Goal: Find specific page/section: Find specific page/section

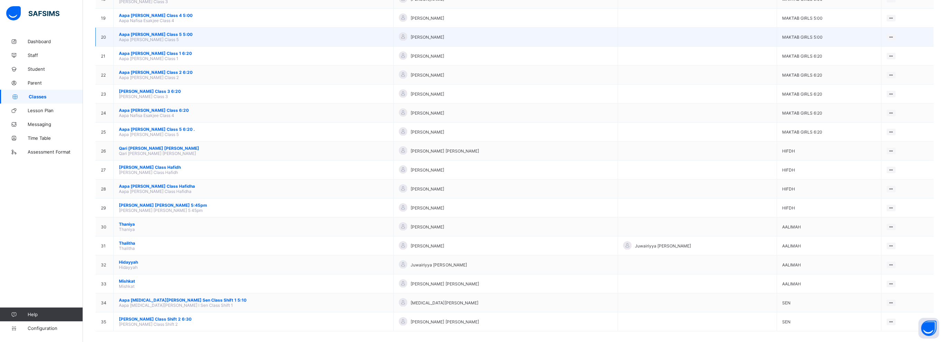
scroll to position [423, 0]
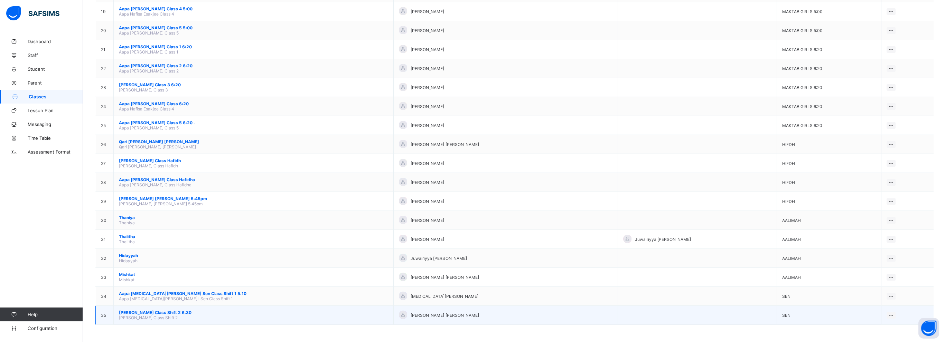
click at [162, 311] on span "[PERSON_NAME] Class Shift 2 6:30" at bounding box center [253, 312] width 269 height 5
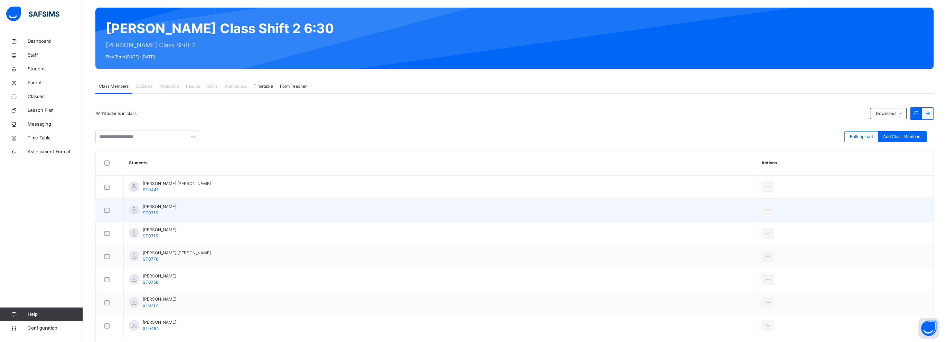
scroll to position [83, 0]
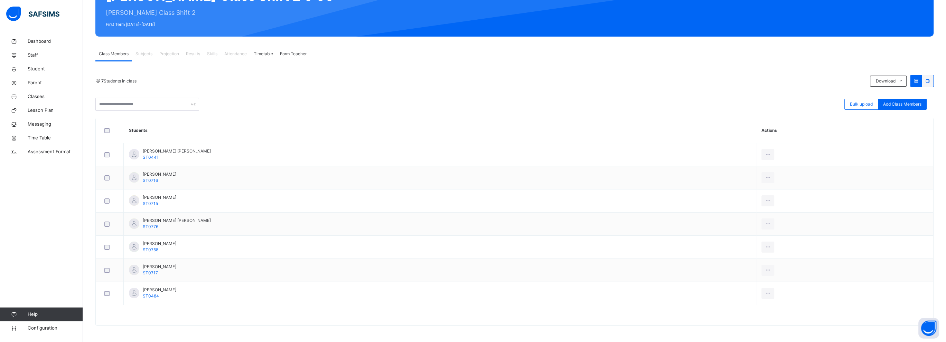
click at [260, 54] on span "Timetable" at bounding box center [263, 54] width 19 height 6
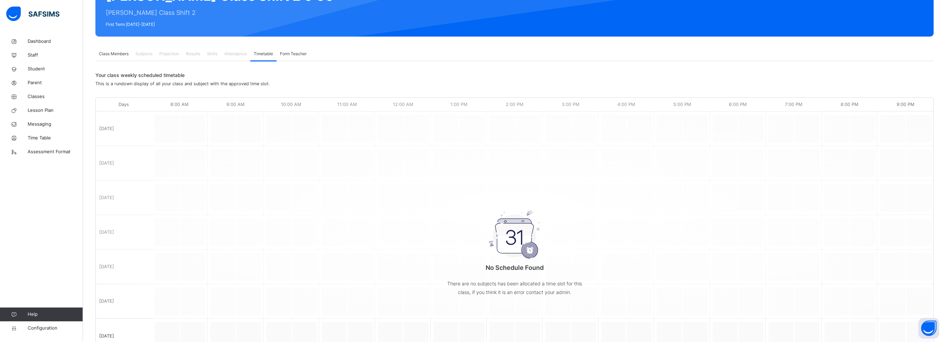
click at [290, 55] on span "Form Teacher" at bounding box center [293, 54] width 27 height 6
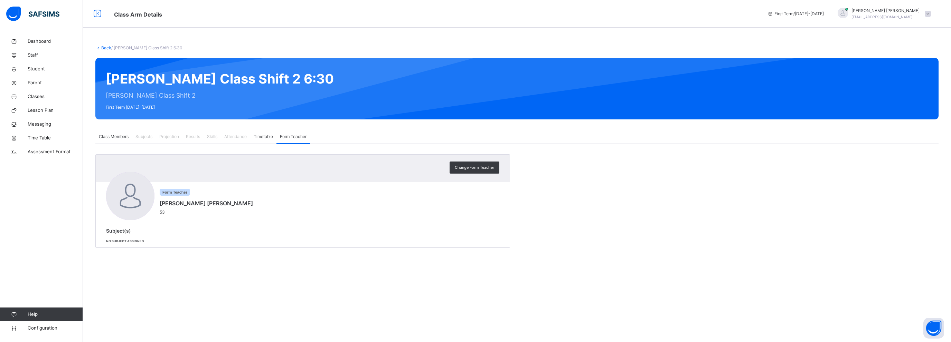
click at [100, 48] on icon at bounding box center [98, 47] width 6 height 5
click at [105, 47] on link "Back" at bounding box center [106, 47] width 10 height 5
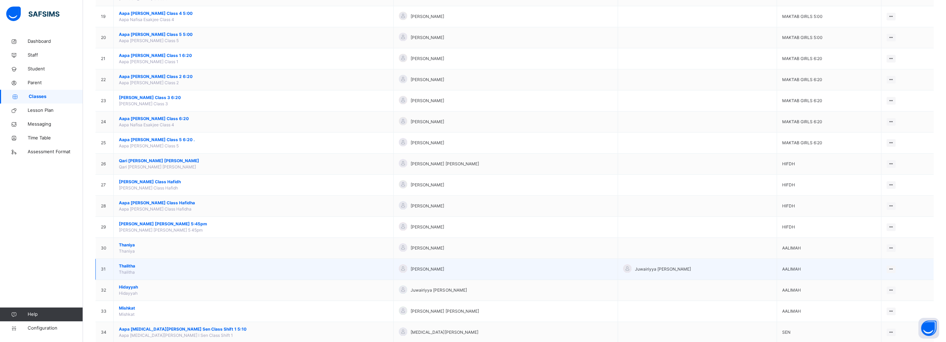
scroll to position [492, 0]
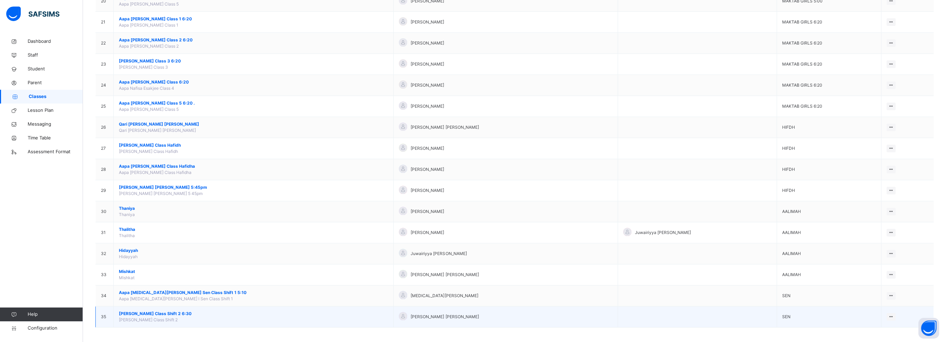
click at [166, 311] on span "[PERSON_NAME] Class Shift 2 6:30" at bounding box center [253, 314] width 269 height 6
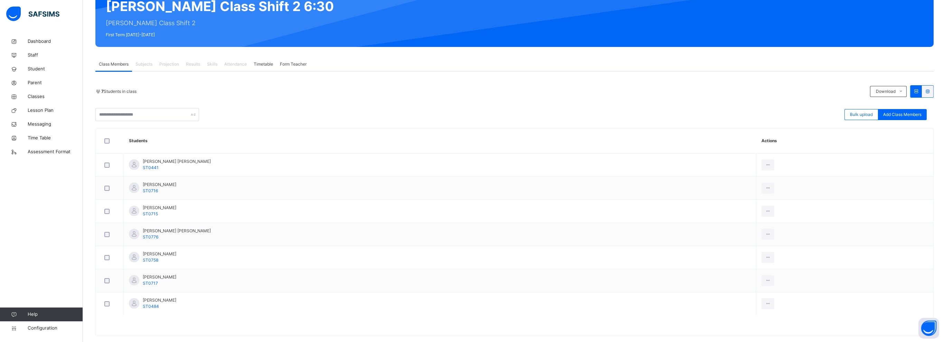
scroll to position [83, 0]
